Goal: Task Accomplishment & Management: Manage account settings

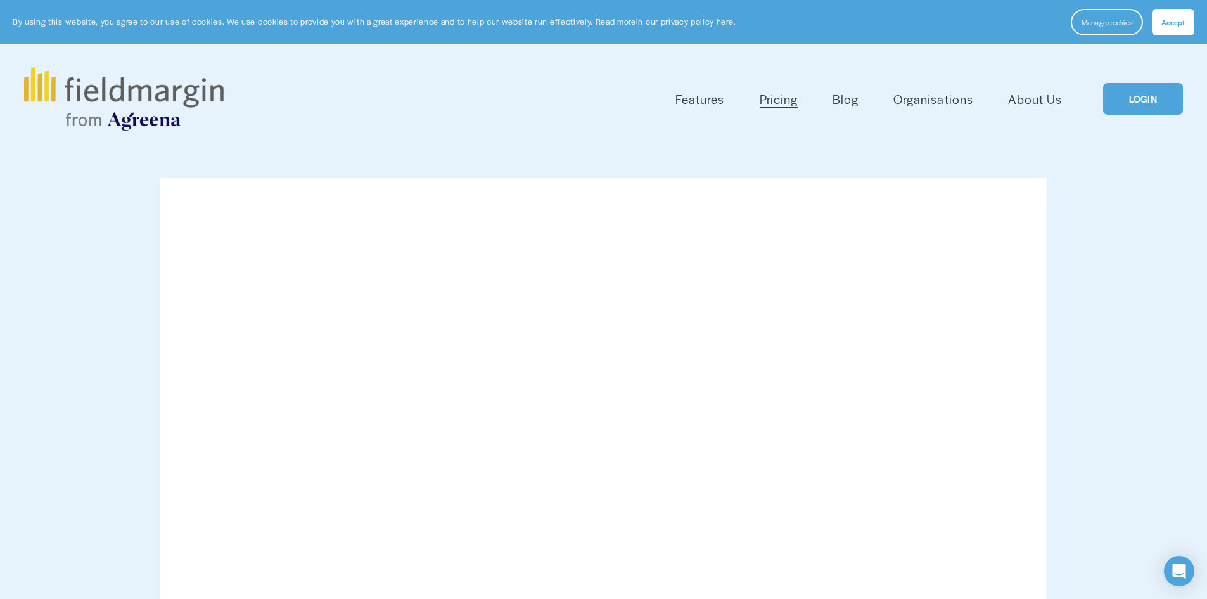
click at [1162, 82] on div "Features Mapping Plan Work" at bounding box center [603, 98] width 1159 height 63
click at [1159, 99] on link "LOGIN" at bounding box center [1143, 99] width 80 height 32
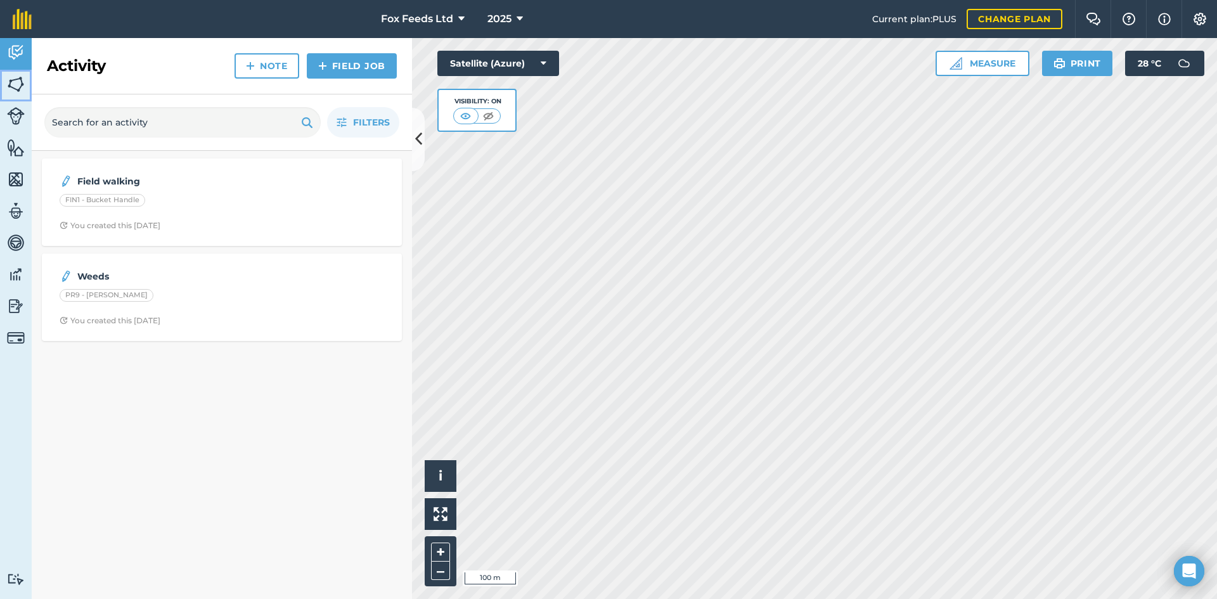
click at [18, 89] on img at bounding box center [16, 84] width 18 height 19
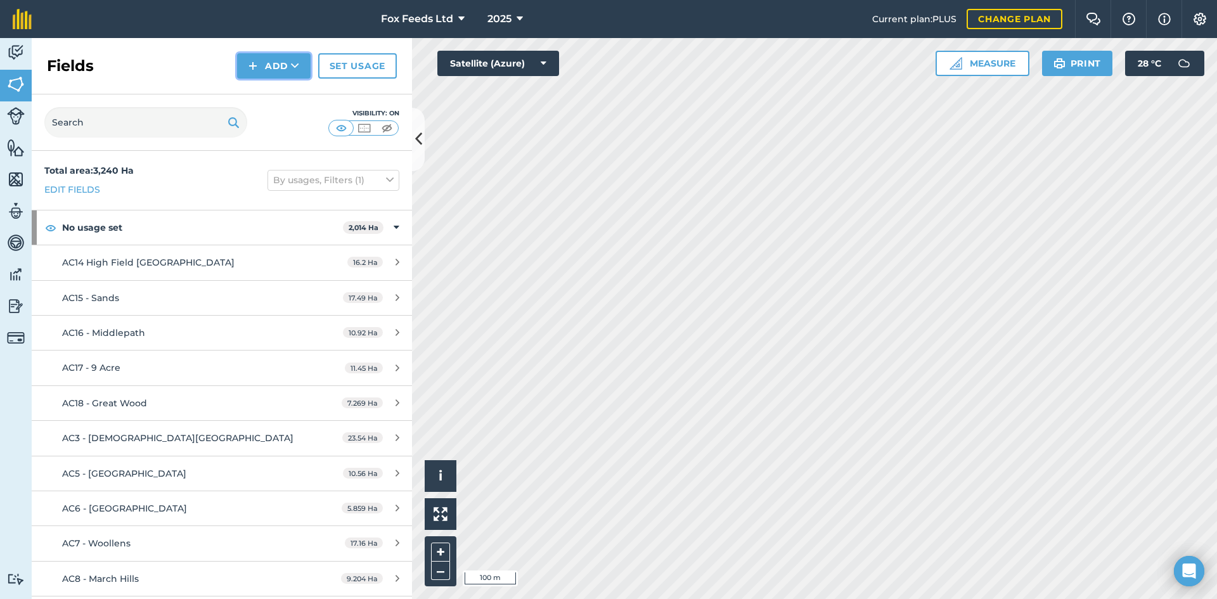
click at [279, 60] on button "Add" at bounding box center [274, 65] width 74 height 25
click at [283, 93] on link "Draw" at bounding box center [274, 94] width 70 height 28
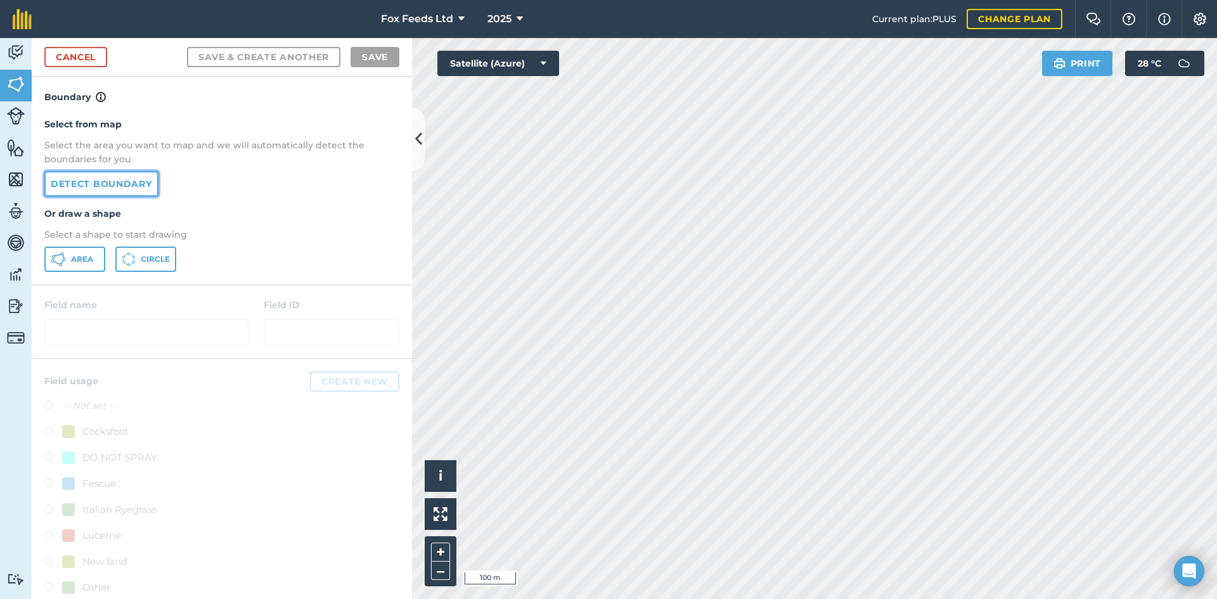
click at [122, 186] on link "Detect boundary" at bounding box center [101, 183] width 114 height 25
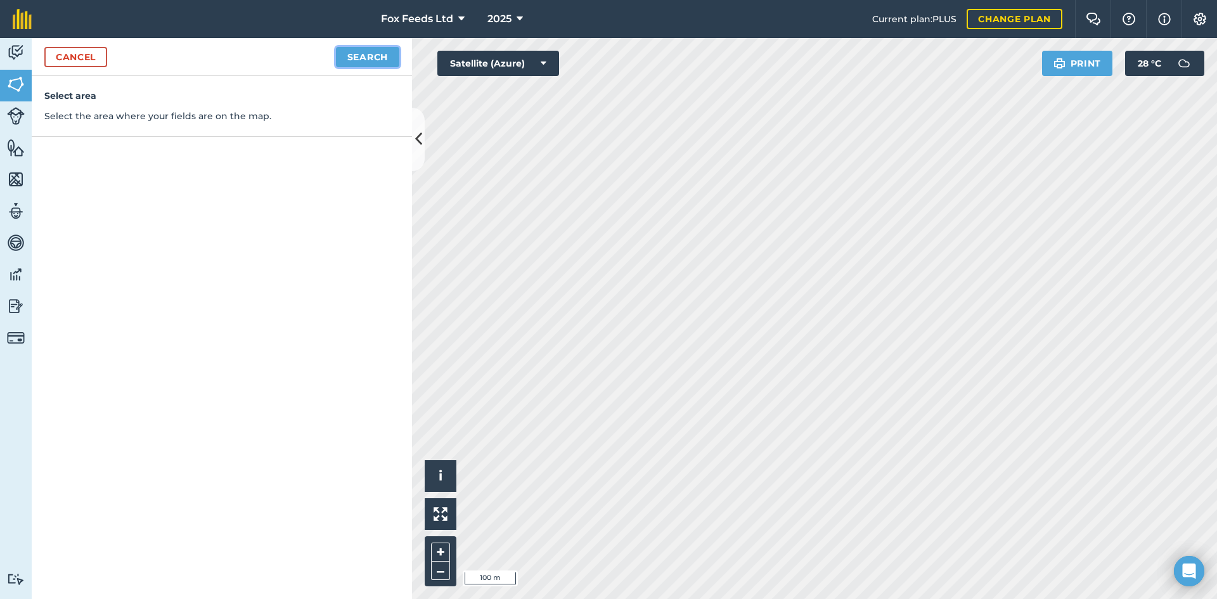
click at [363, 64] on button "Search" at bounding box center [367, 57] width 63 height 20
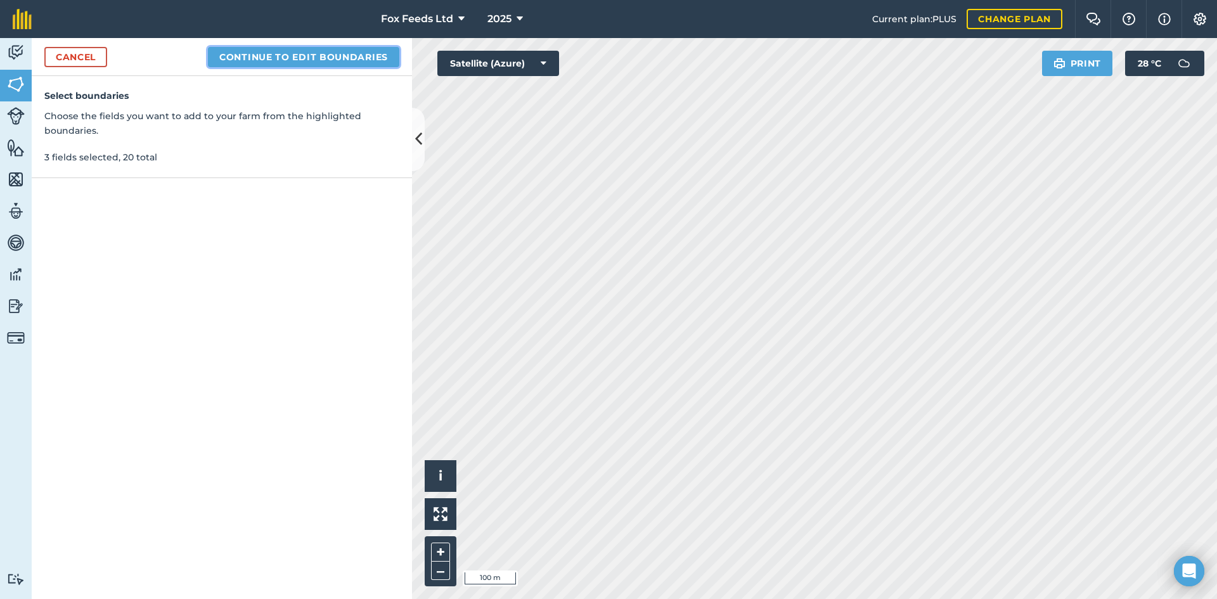
click at [312, 60] on button "Continue to edit boundaries" at bounding box center [303, 57] width 191 height 20
click at [331, 56] on button "Continue to name fields" at bounding box center [317, 57] width 164 height 20
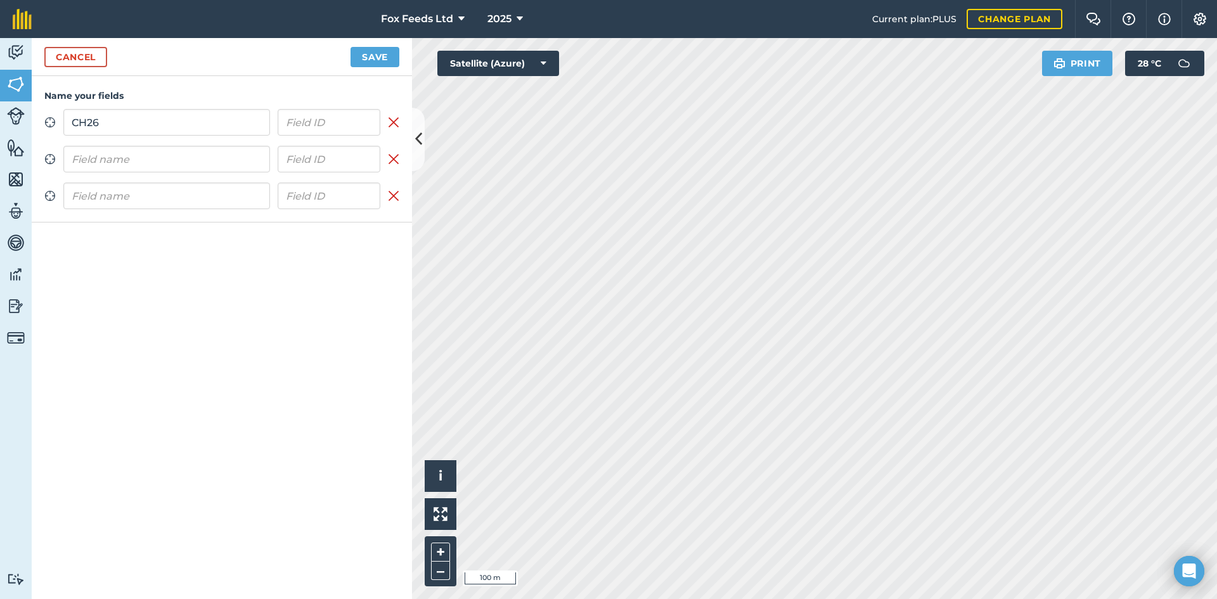
type input "CH26"
click at [229, 162] on input "text" at bounding box center [166, 159] width 207 height 27
click at [198, 158] on input "text" at bounding box center [166, 159] width 207 height 27
type input "CH27"
click at [151, 190] on input "text" at bounding box center [166, 196] width 207 height 27
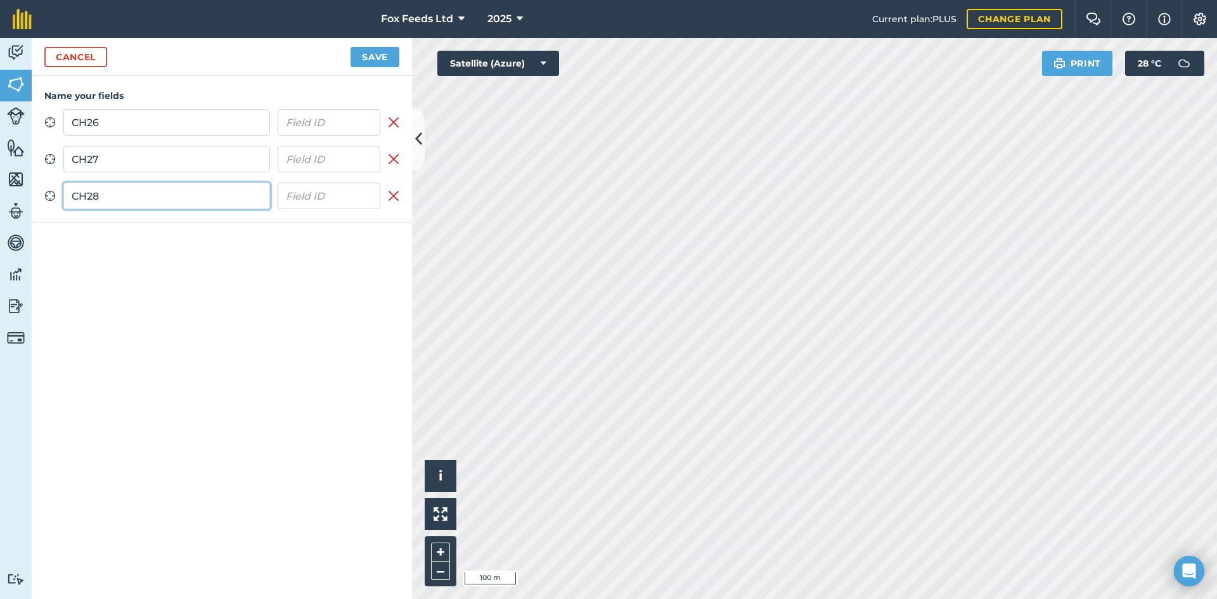
type input "CH28"
click at [385, 62] on button "Save" at bounding box center [374, 57] width 49 height 20
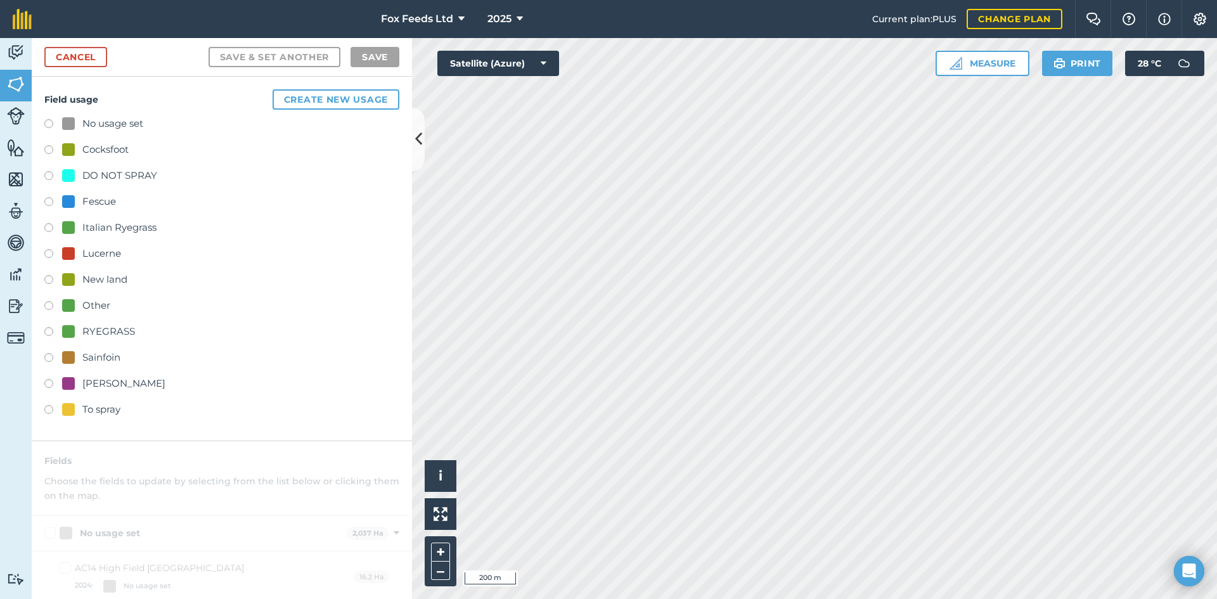
click at [46, 226] on label at bounding box center [53, 229] width 18 height 13
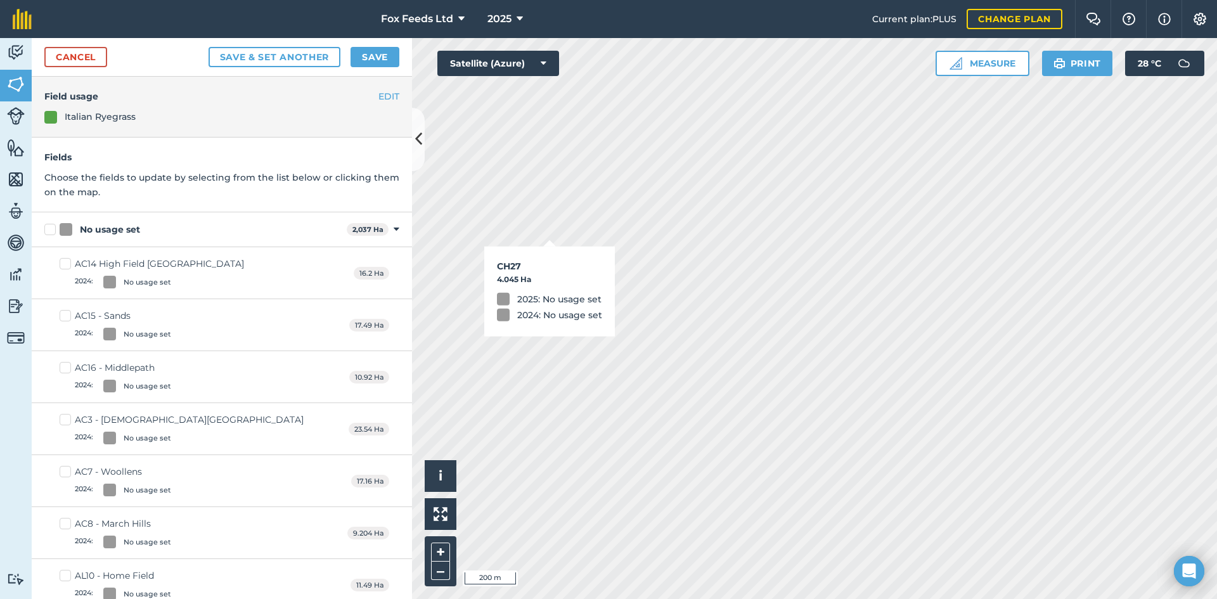
checkbox input "true"
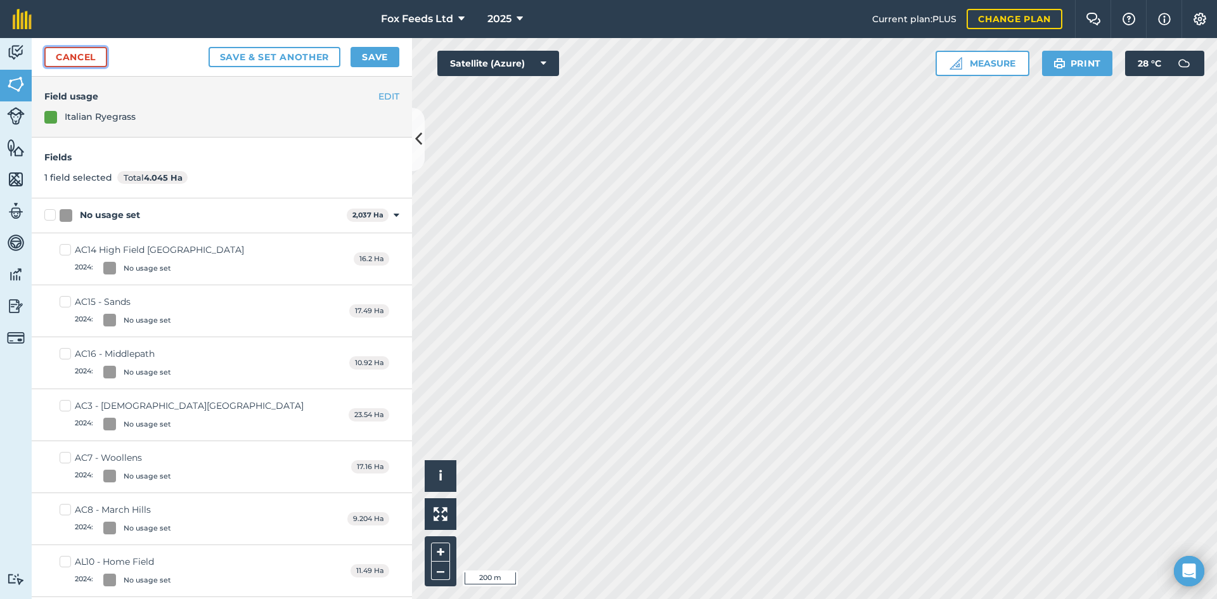
click at [74, 63] on link "Cancel" at bounding box center [75, 57] width 63 height 20
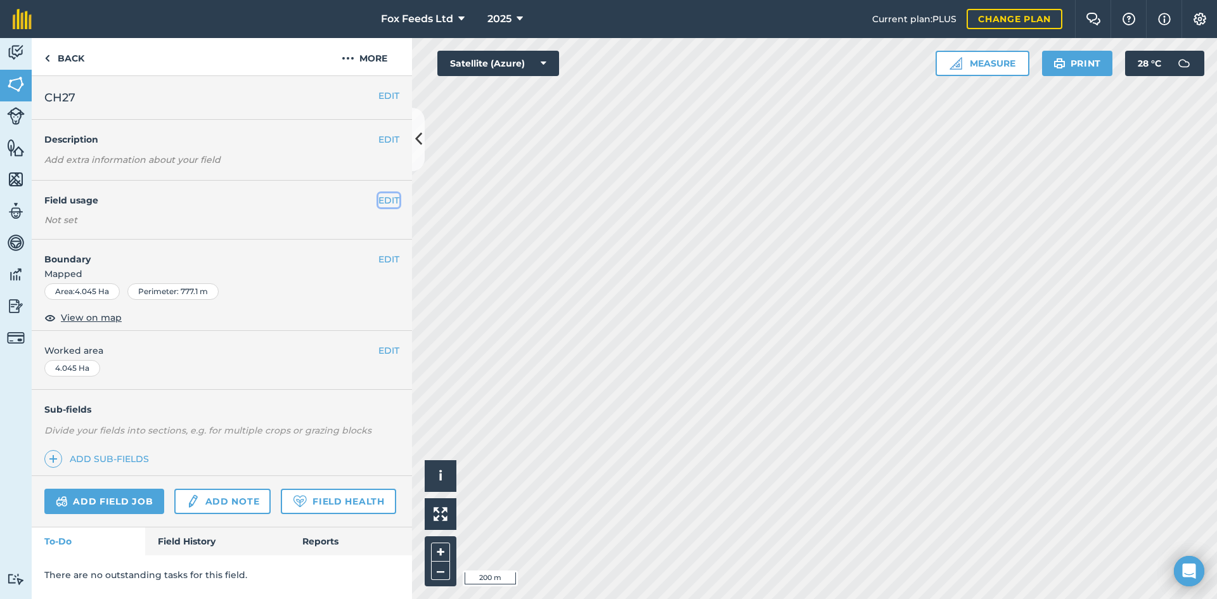
click at [387, 203] on button "EDIT" at bounding box center [388, 200] width 21 height 14
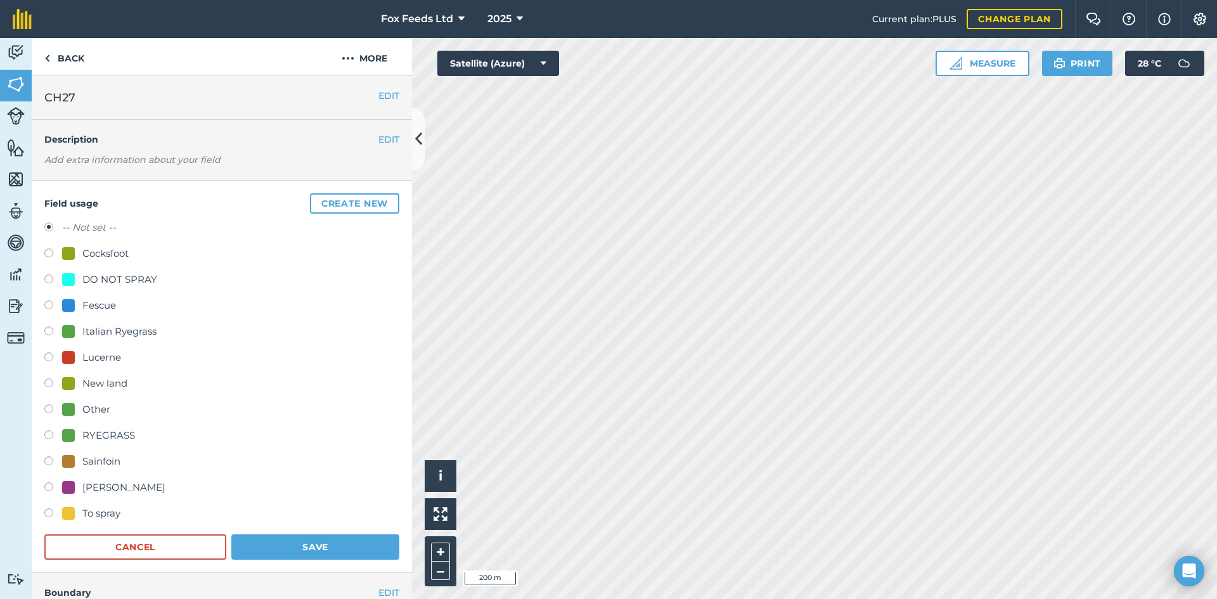
click at [49, 331] on label at bounding box center [53, 332] width 18 height 13
radio input "true"
radio input "false"
click at [331, 548] on button "Save" at bounding box center [315, 546] width 168 height 25
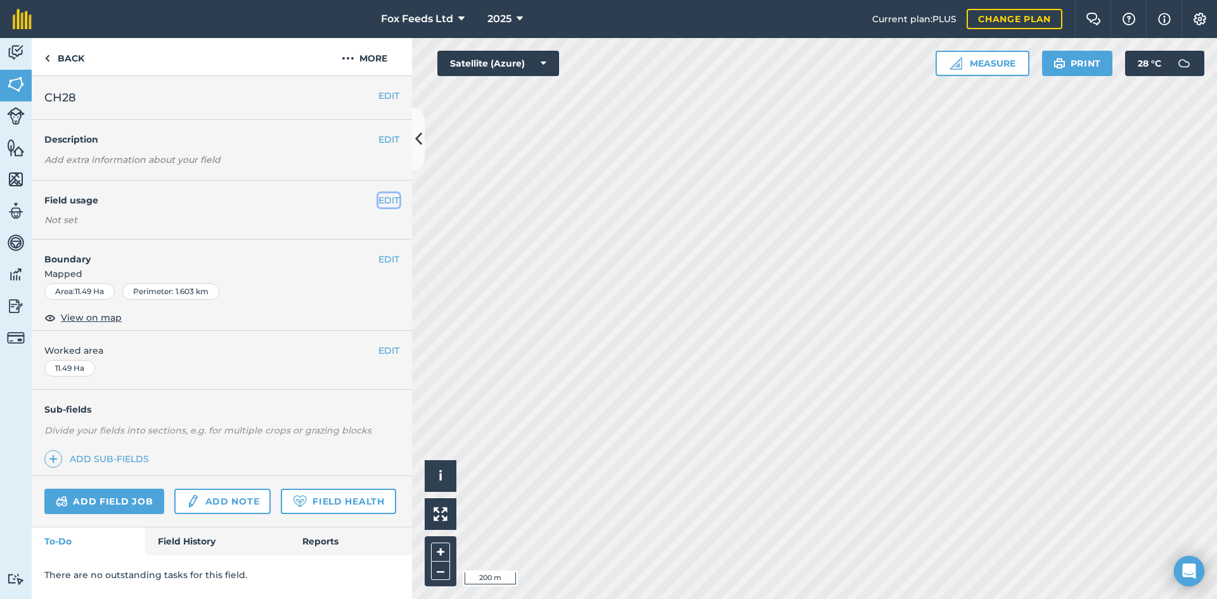
click at [389, 196] on button "EDIT" at bounding box center [388, 200] width 21 height 14
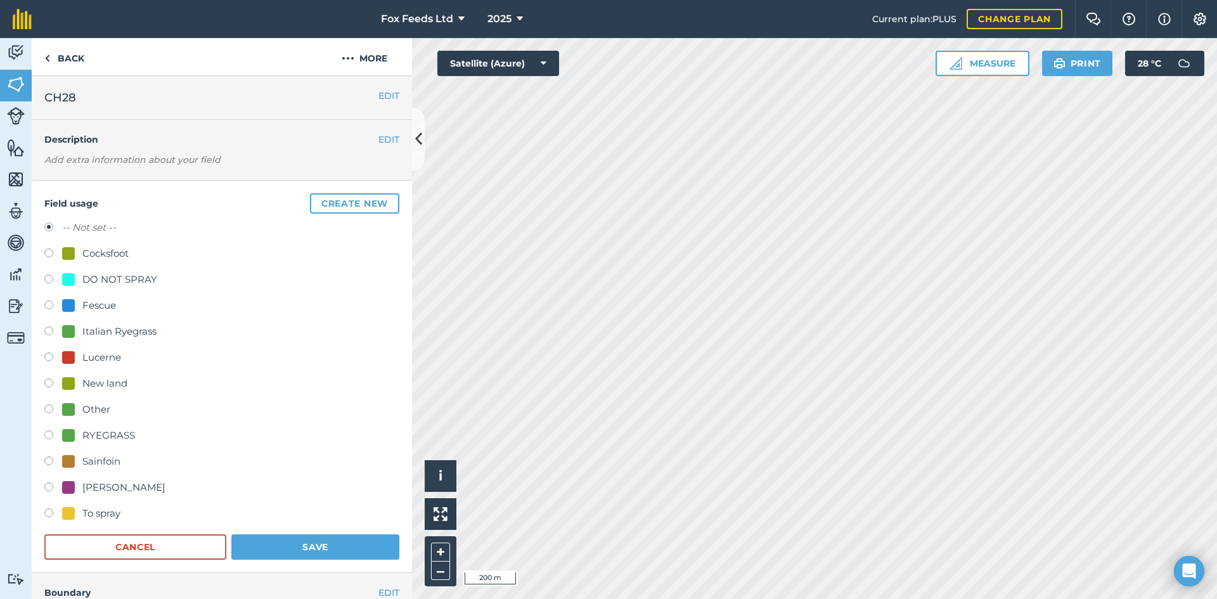
click at [48, 330] on label at bounding box center [53, 332] width 18 height 13
radio input "true"
radio input "false"
click at [334, 552] on button "Save" at bounding box center [315, 546] width 168 height 25
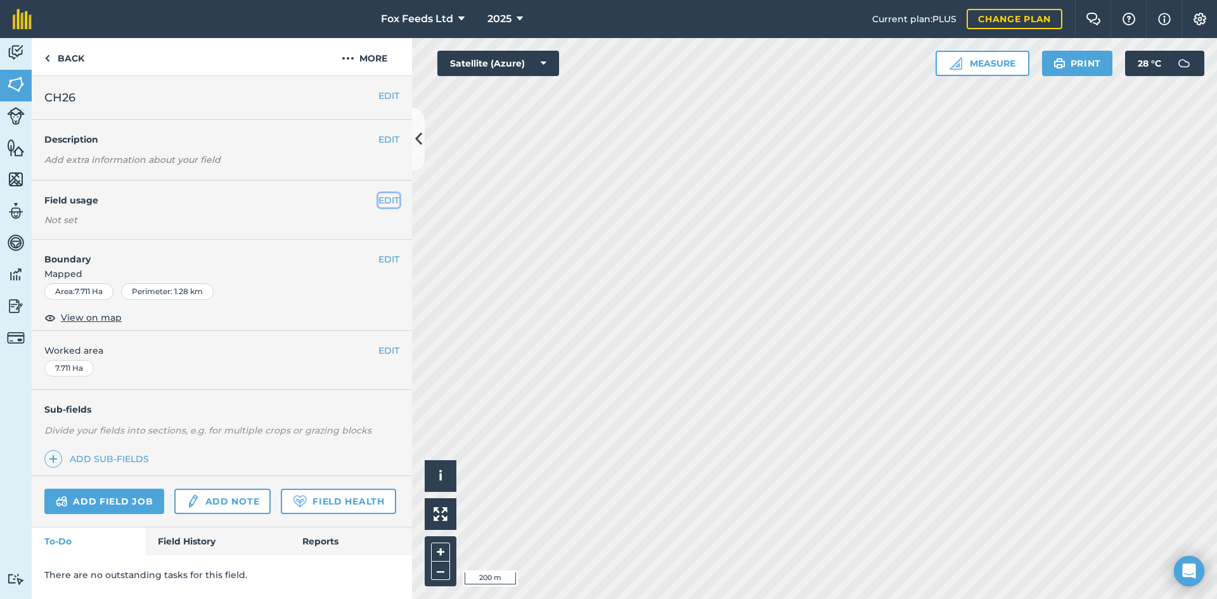
click at [380, 198] on button "EDIT" at bounding box center [388, 200] width 21 height 14
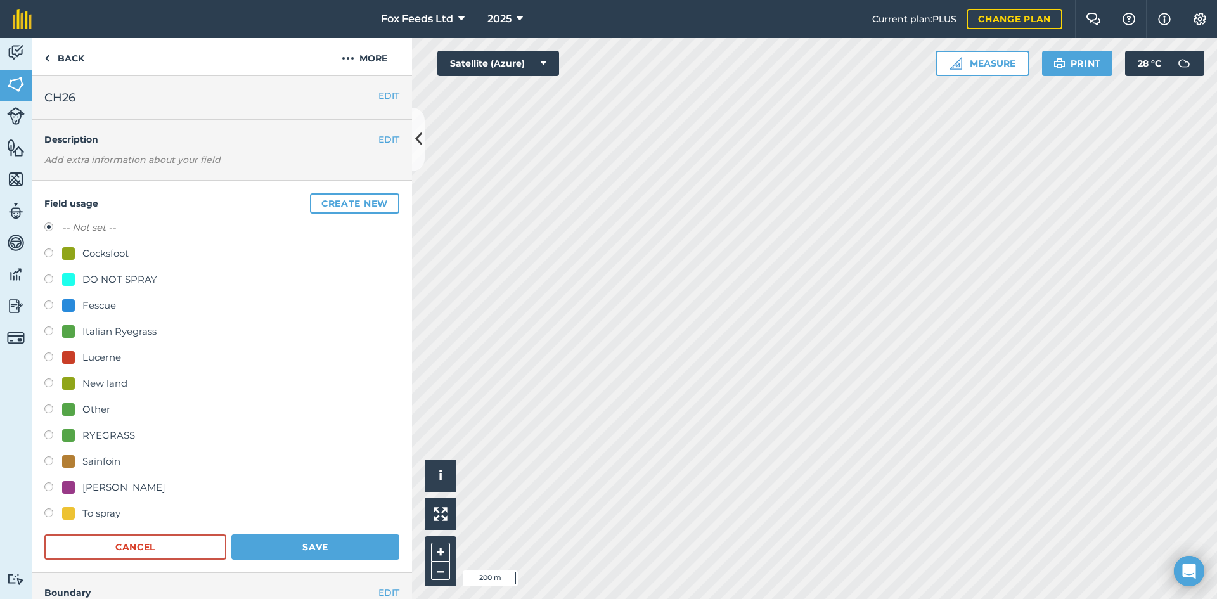
click at [53, 332] on label at bounding box center [53, 332] width 18 height 13
radio input "true"
radio input "false"
click at [319, 541] on button "Save" at bounding box center [315, 546] width 168 height 25
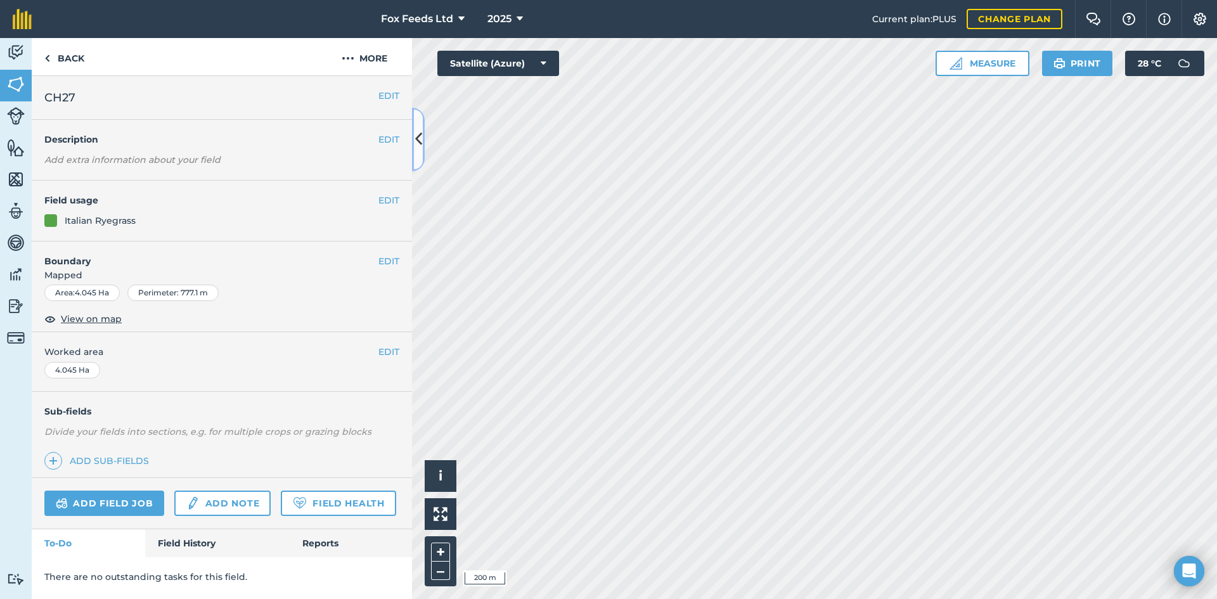
click at [421, 144] on icon at bounding box center [418, 139] width 7 height 22
